Goal: Transaction & Acquisition: Purchase product/service

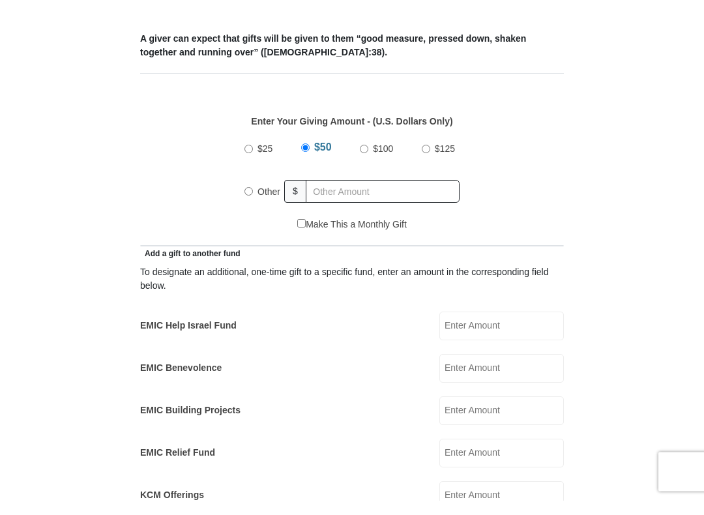
click at [373, 173] on label "$100" at bounding box center [382, 164] width 29 height 23
click at [368, 168] on input "$100" at bounding box center [364, 164] width 8 height 8
radio input "true"
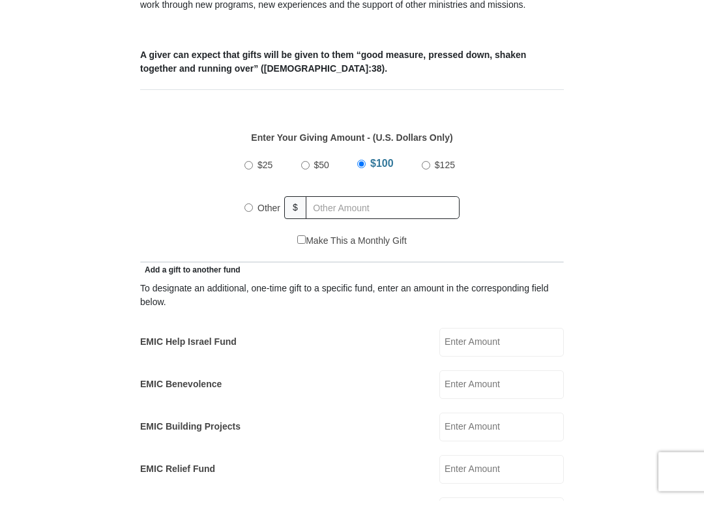
scroll to position [474, 0]
click at [519, 351] on input "EMIC Help Israel Fund" at bounding box center [501, 356] width 125 height 29
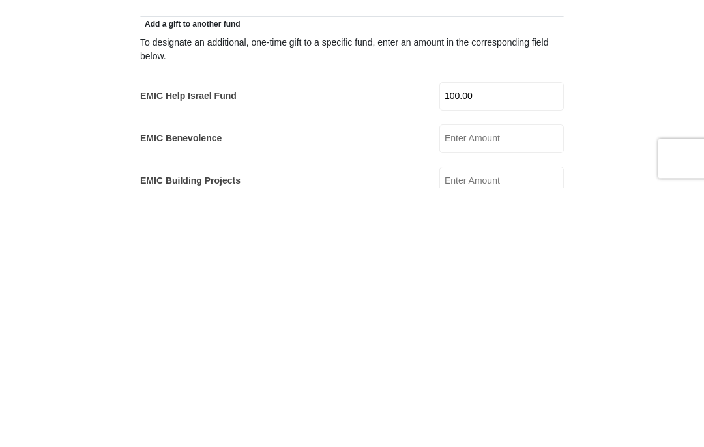
scroll to position [734, 0]
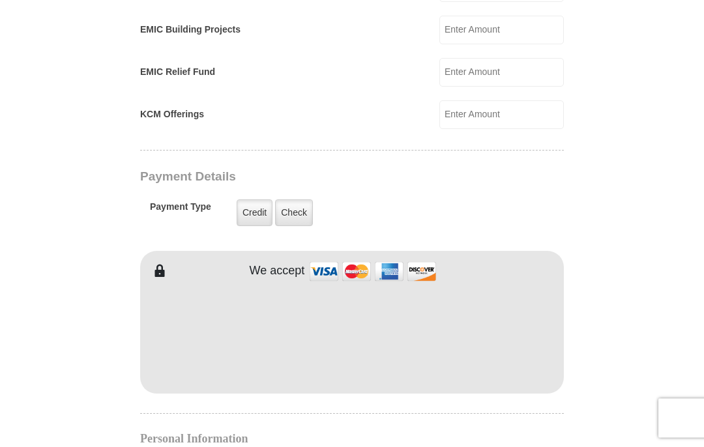
type input "100.00"
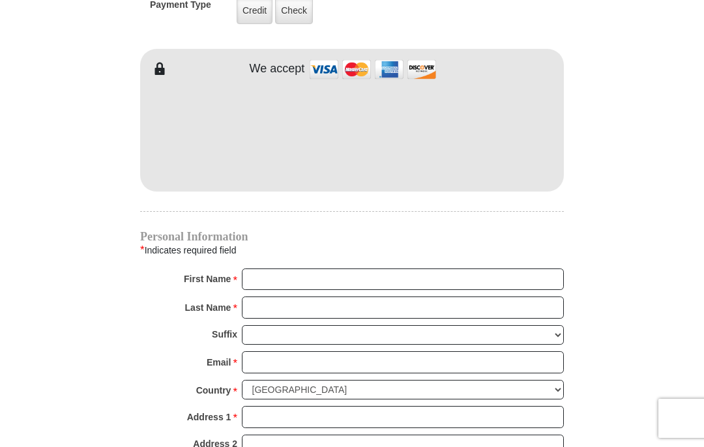
scroll to position [1087, 0]
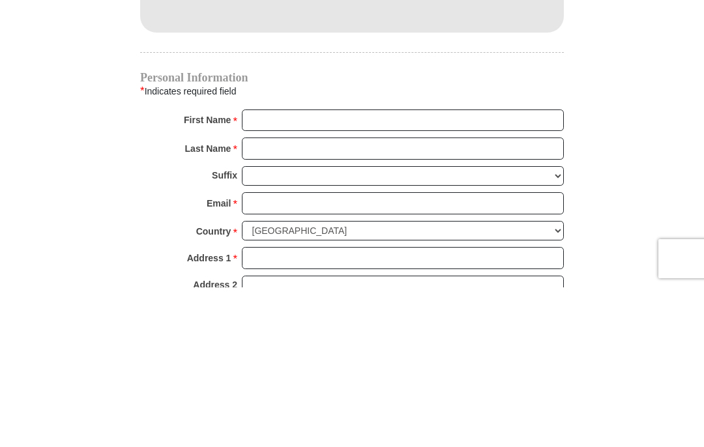
click at [356, 269] on input "First Name *" at bounding box center [403, 280] width 322 height 22
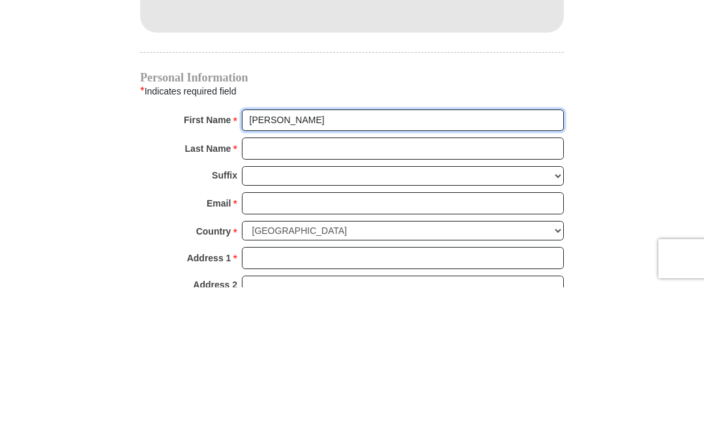
type input "Judy"
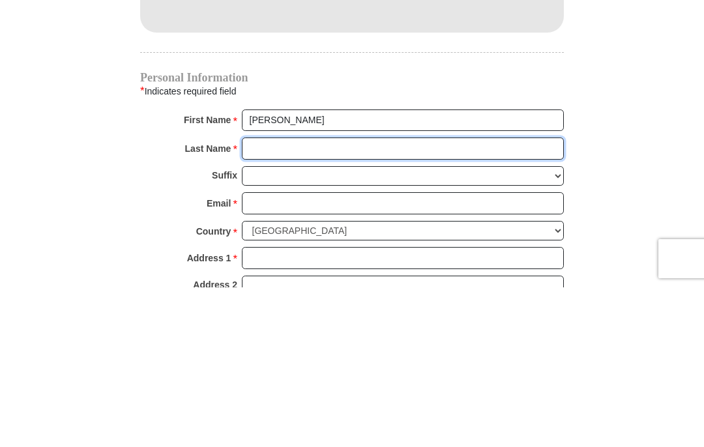
click at [374, 297] on input "Last Name *" at bounding box center [403, 308] width 322 height 22
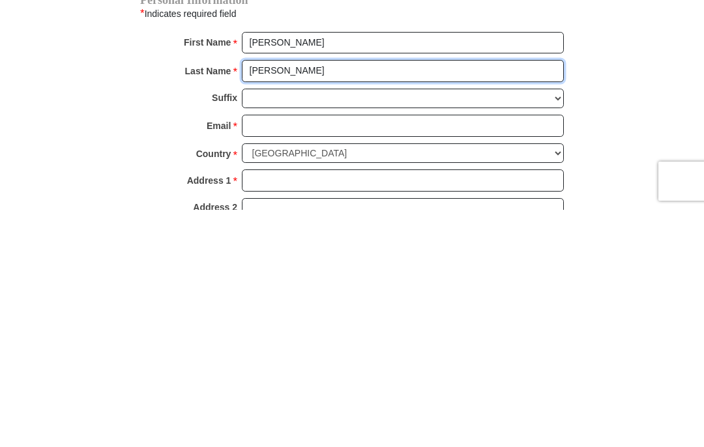
type input "Wentrcek"
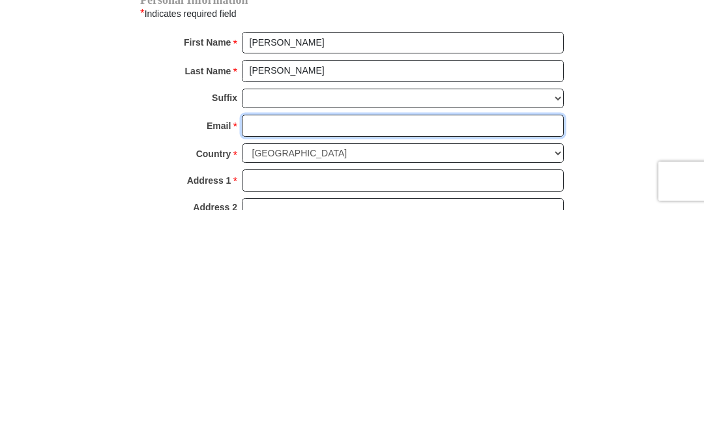
click at [355, 352] on input "Email *" at bounding box center [403, 363] width 322 height 22
type input "judycarol39@spectrum.net"
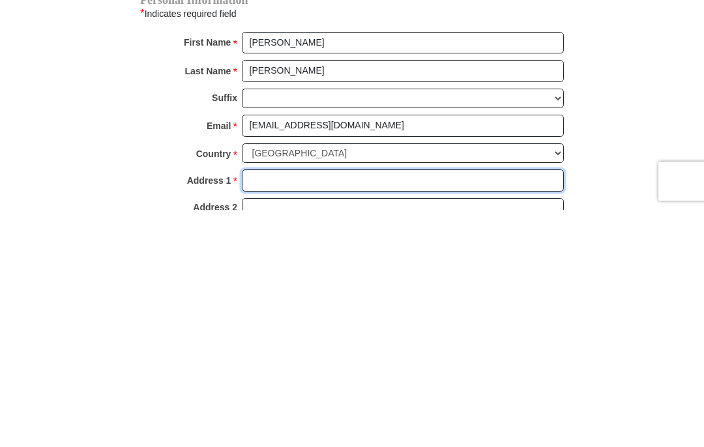
click at [374, 407] on input "Address 1 *" at bounding box center [403, 418] width 322 height 22
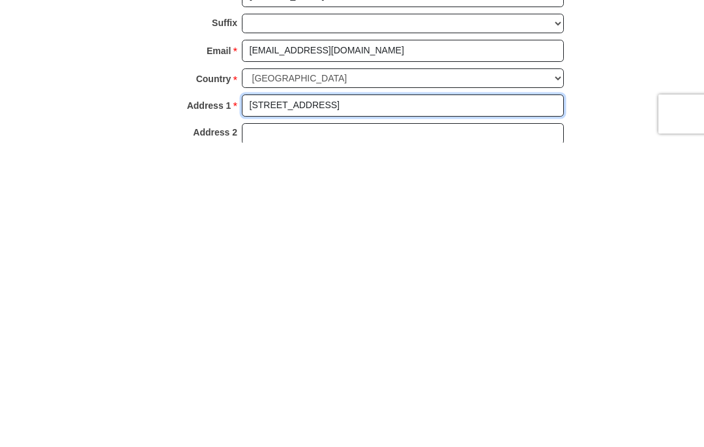
type input "12609 Dessau Rd Lot 443"
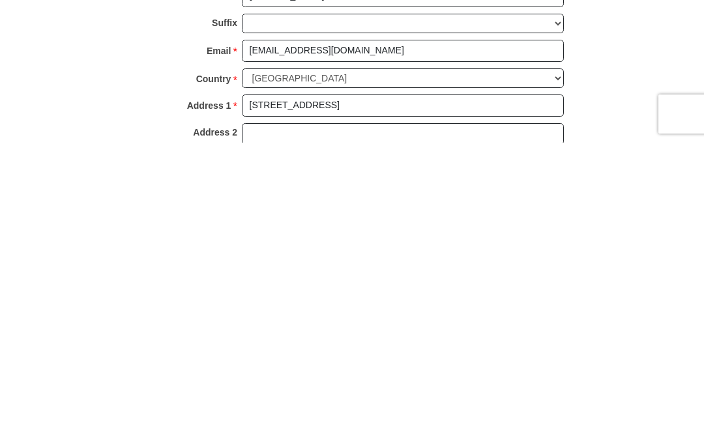
type input "Austin"
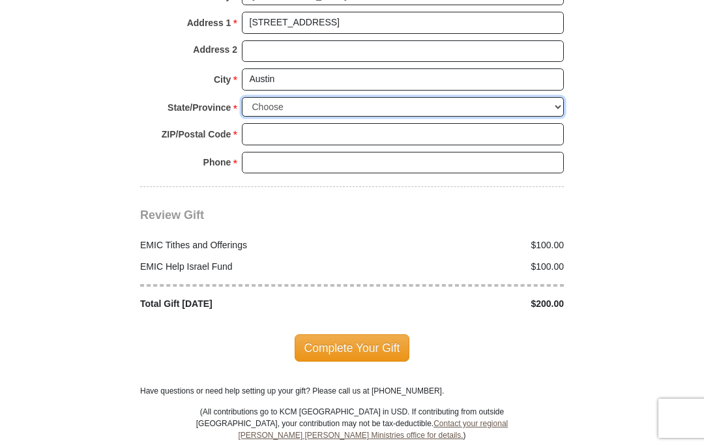
click at [558, 102] on select "Choose Alabama Alaska American Samoa Arizona Arkansas Armed Forces Americas Arm…" at bounding box center [403, 107] width 322 height 20
click at [558, 106] on select "Choose Alabama Alaska American Samoa Arizona Arkansas Armed Forces Americas Arm…" at bounding box center [403, 107] width 322 height 20
select select "TX"
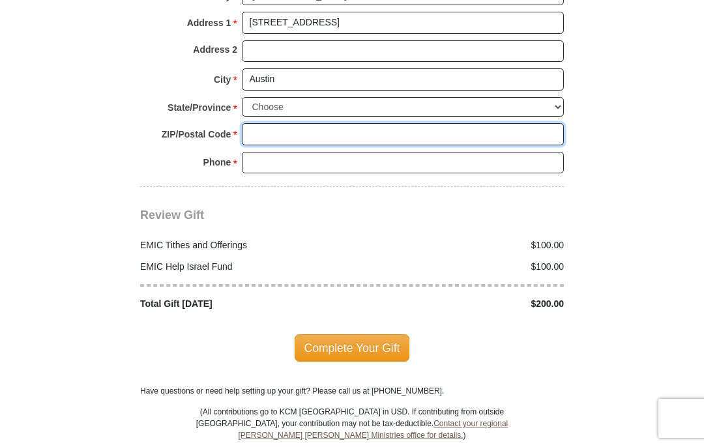
click at [342, 130] on input "ZIP/Postal Code *" at bounding box center [403, 134] width 322 height 22
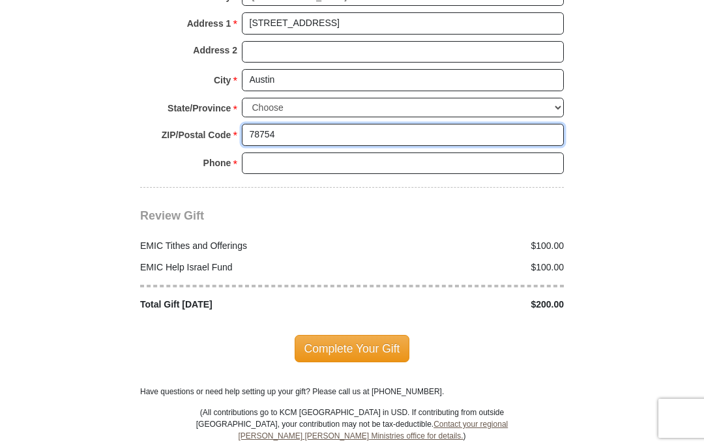
type input "78754"
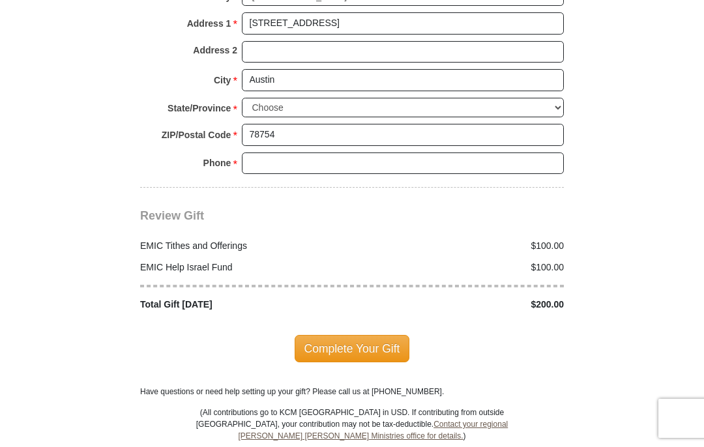
click at [340, 160] on input "Phone * *" at bounding box center [403, 164] width 322 height 22
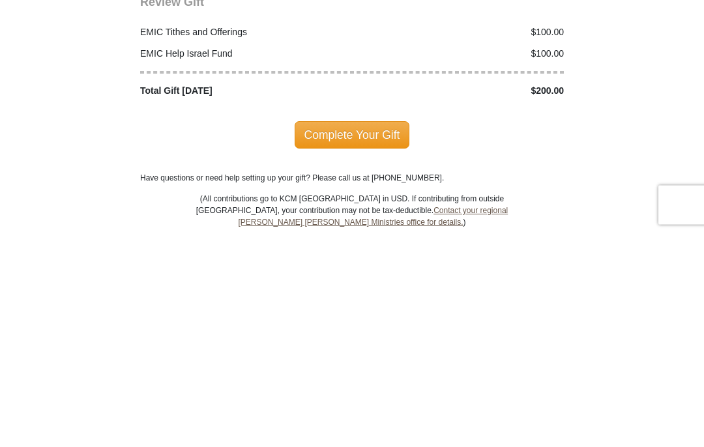
type input "”3612153515"
click at [354, 335] on span "Complete Your Gift" at bounding box center [352, 348] width 115 height 27
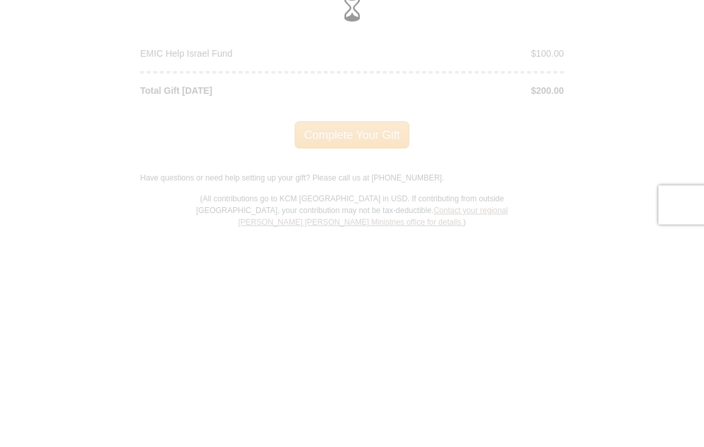
scroll to position [1695, 0]
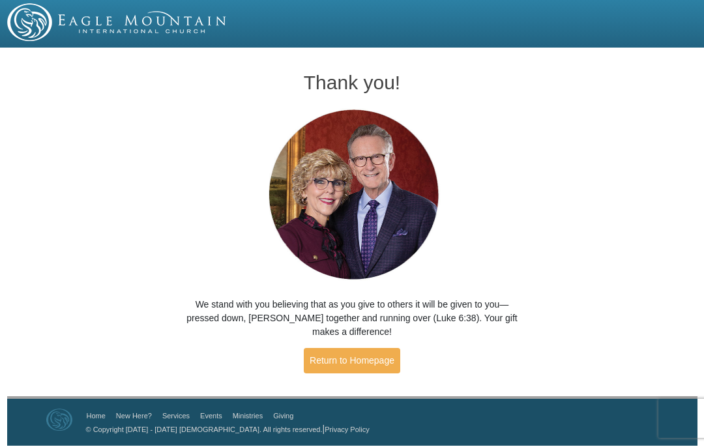
click at [353, 359] on link "Return to Homepage" at bounding box center [352, 360] width 96 height 25
